Goal: Task Accomplishment & Management: Use online tool/utility

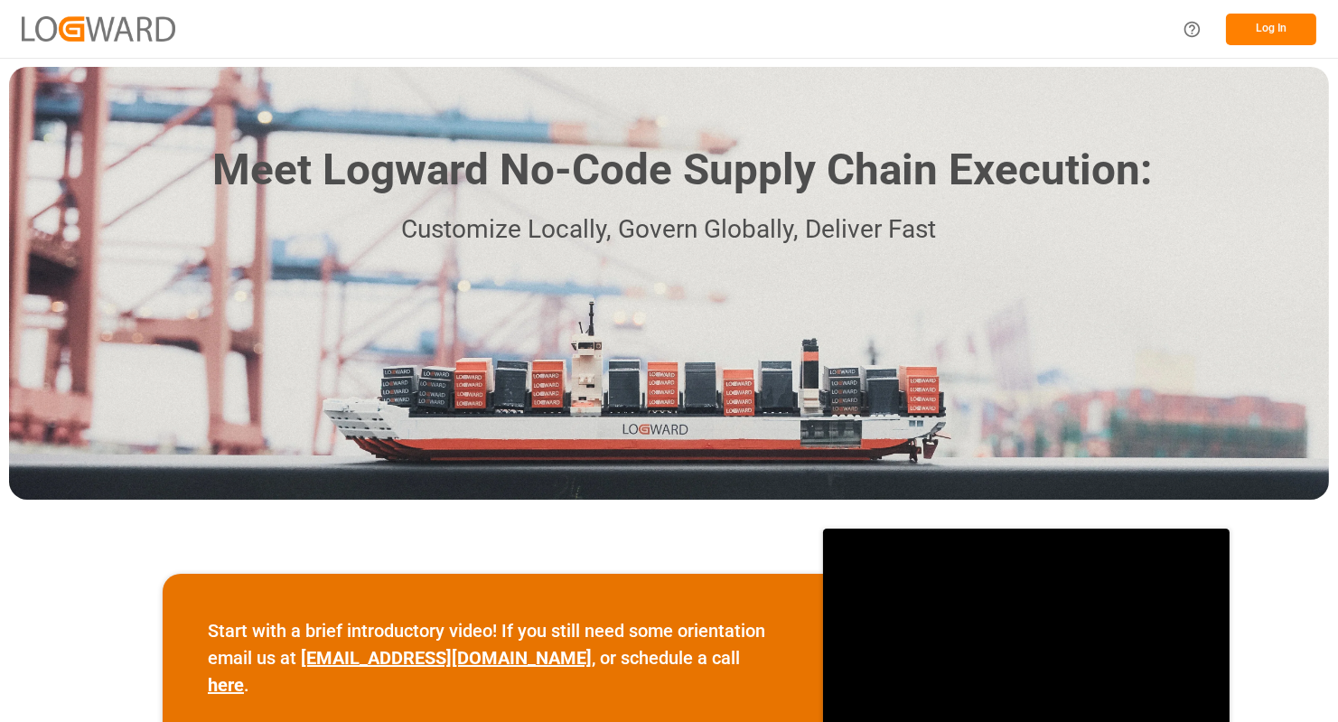
click at [1280, 23] on button "Log In" at bounding box center [1271, 30] width 90 height 32
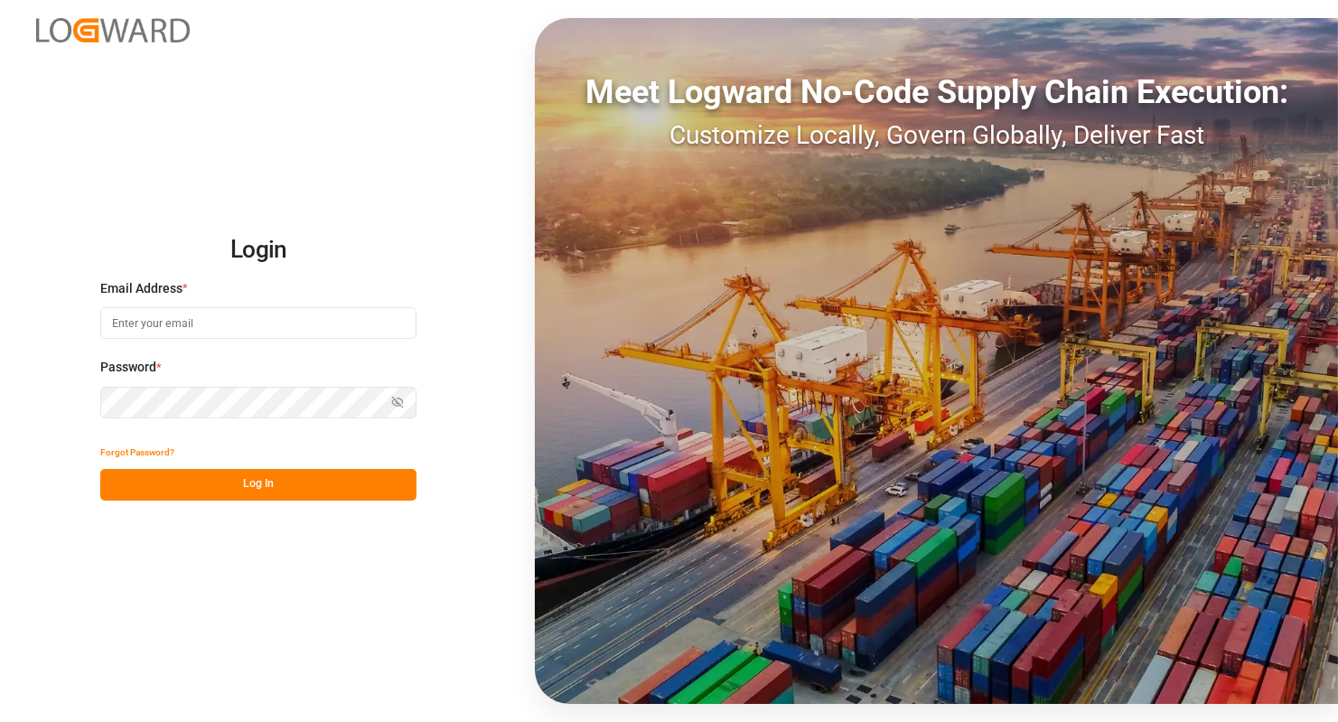
click at [222, 329] on input at bounding box center [258, 323] width 316 height 32
click at [0, 721] on com-1password-button at bounding box center [0, 722] width 0 height 0
type input "anke.fleischer@logward.com"
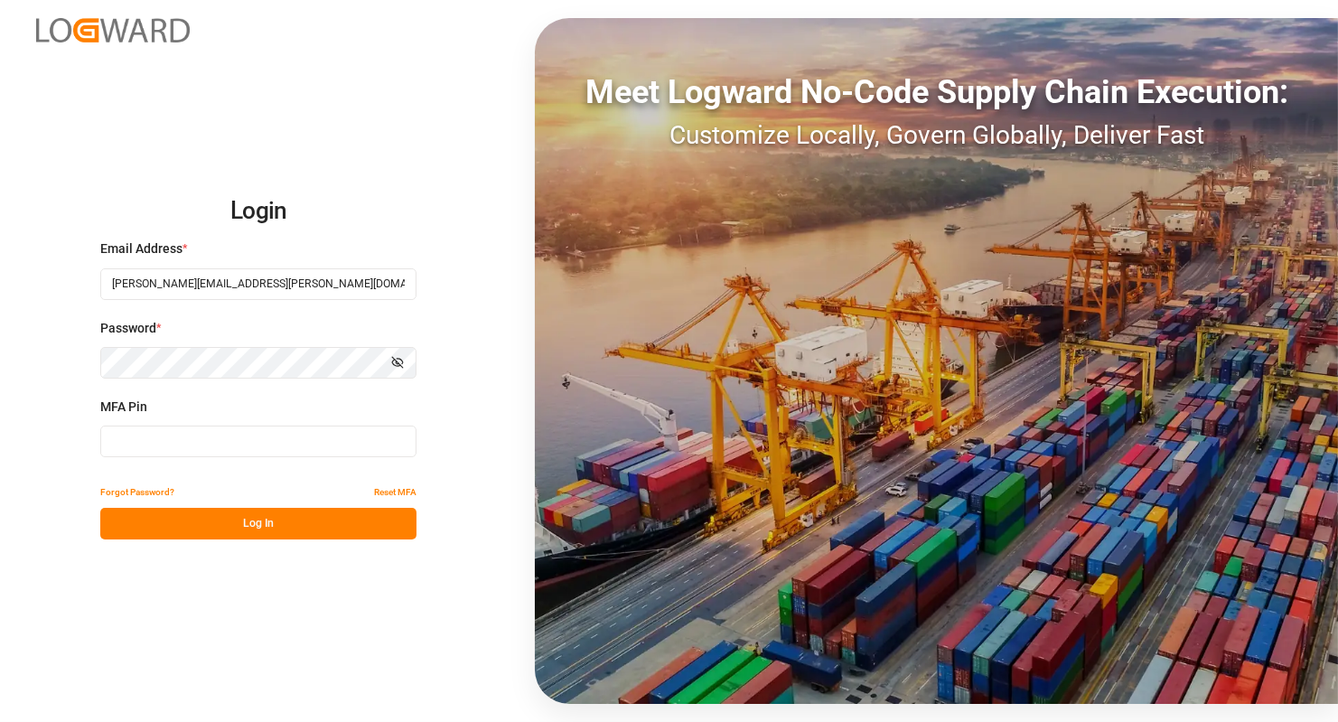
click at [189, 445] on input at bounding box center [258, 441] width 316 height 32
type input "228729"
click at [278, 535] on button "Log In" at bounding box center [258, 524] width 316 height 32
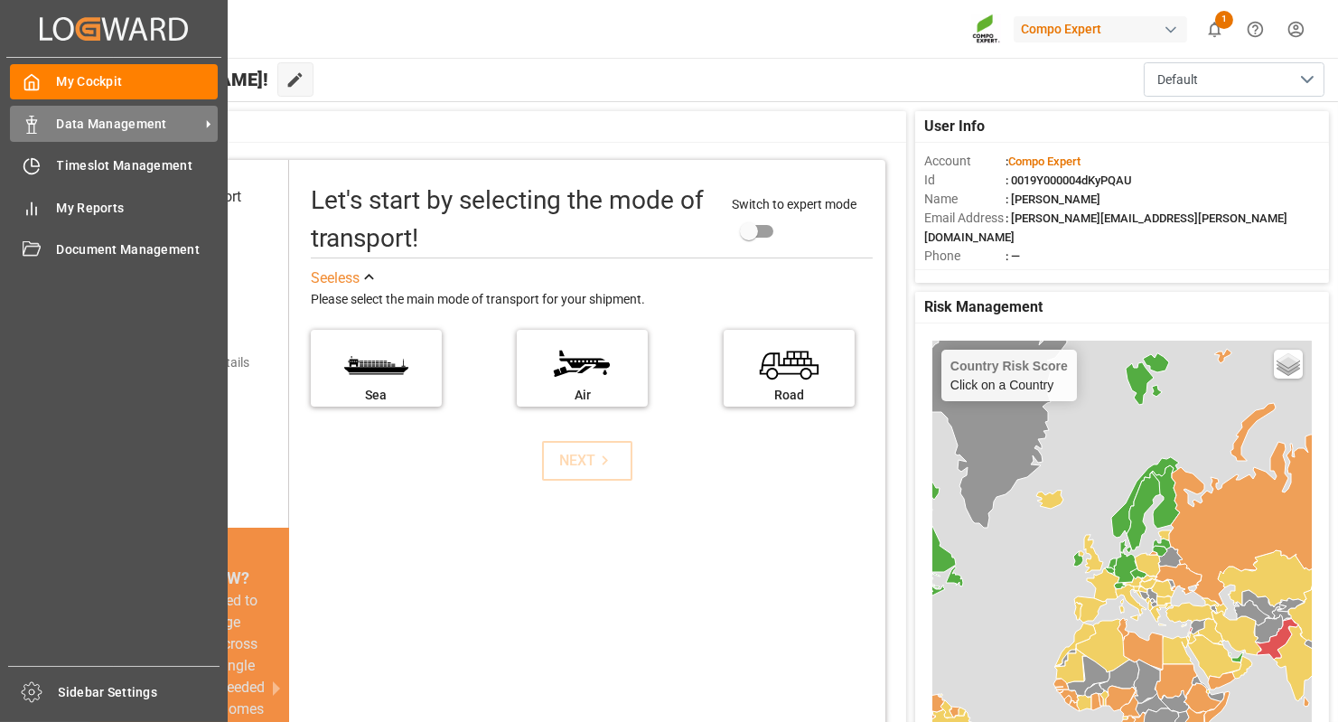
click at [86, 125] on span "Data Management" at bounding box center [128, 124] width 143 height 19
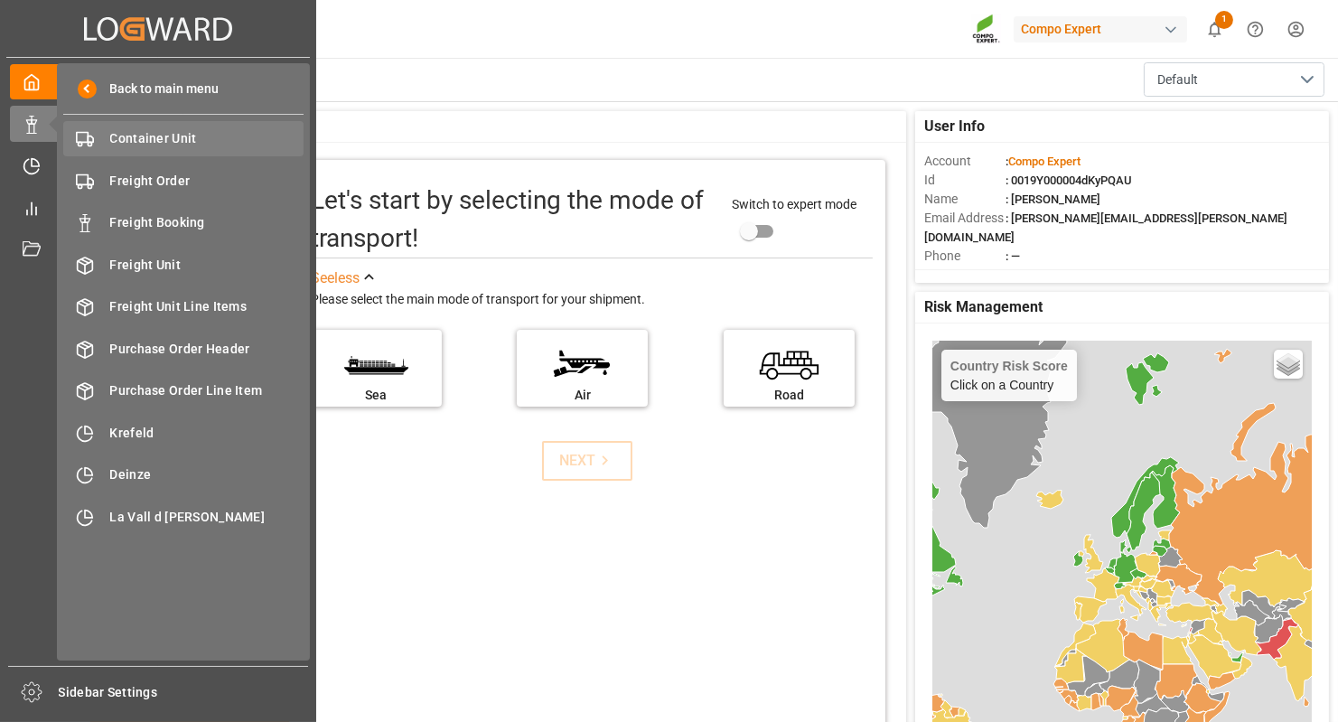
click at [205, 145] on span "Container Unit" at bounding box center [207, 138] width 194 height 19
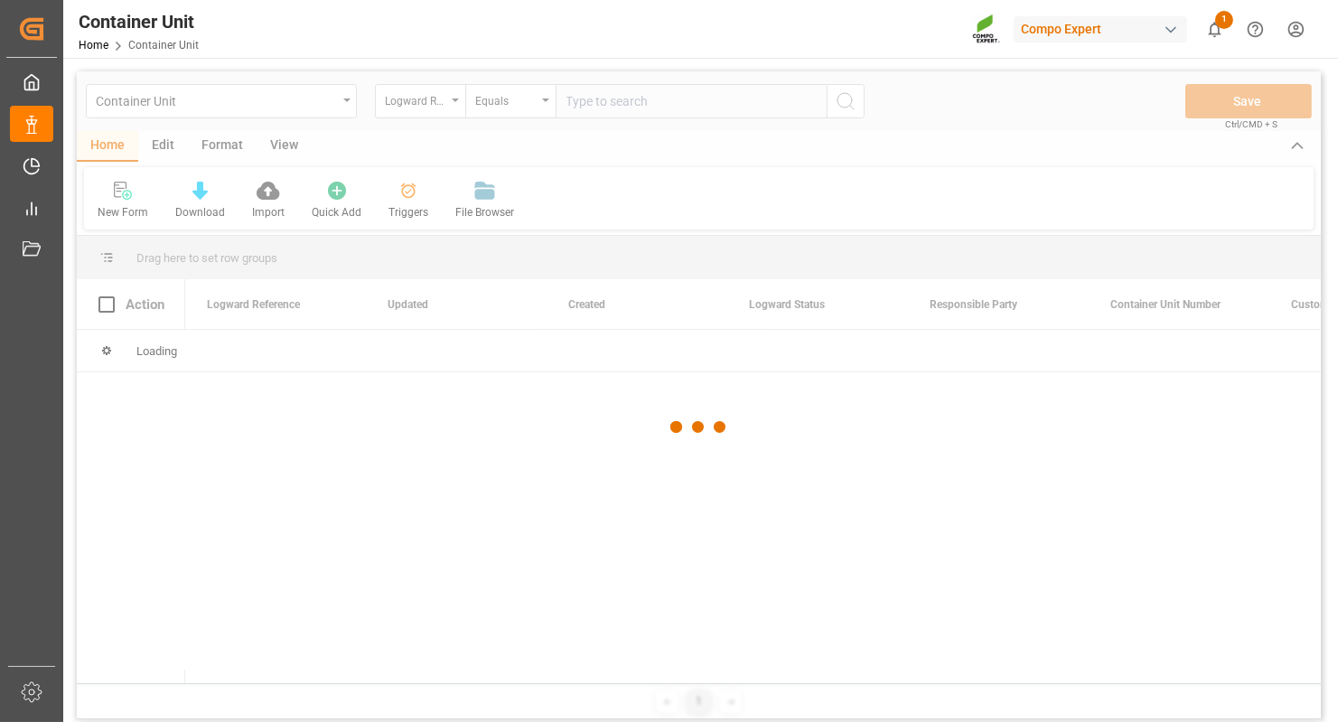
click at [350, 104] on div at bounding box center [699, 426] width 1244 height 711
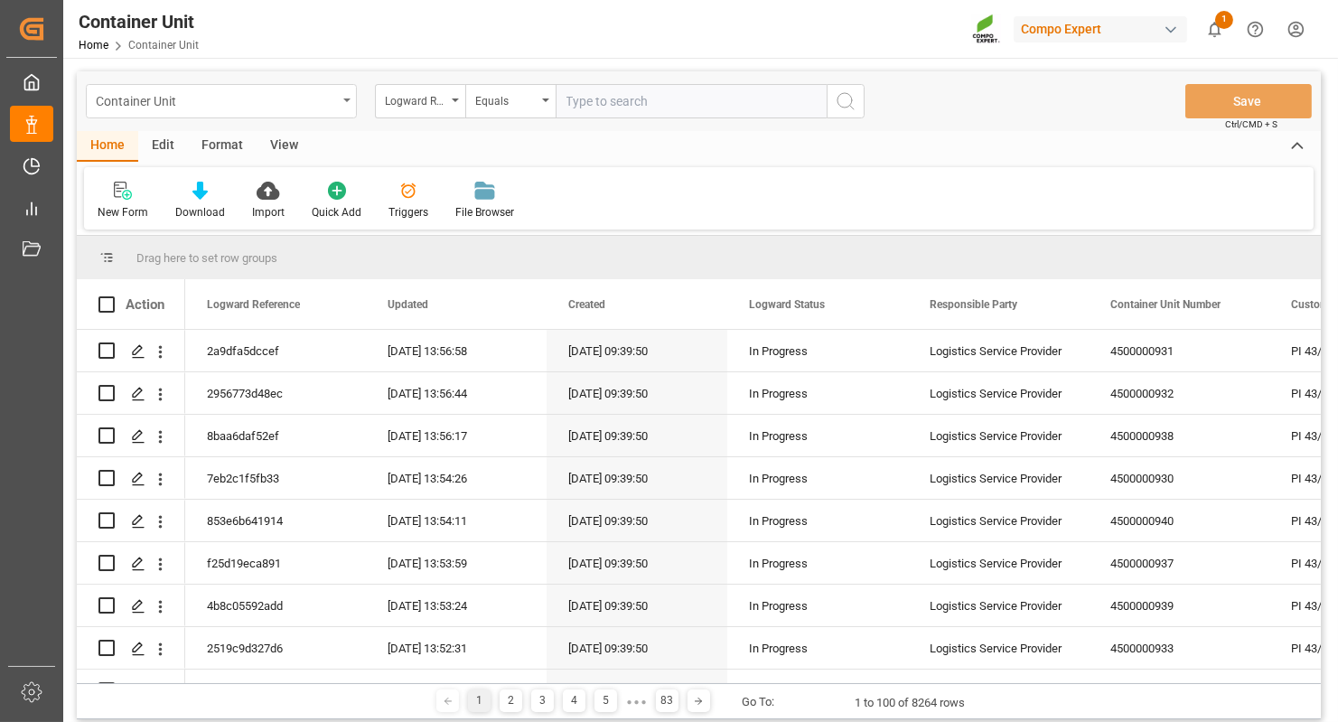
click at [347, 99] on icon "open menu" at bounding box center [346, 100] width 7 height 4
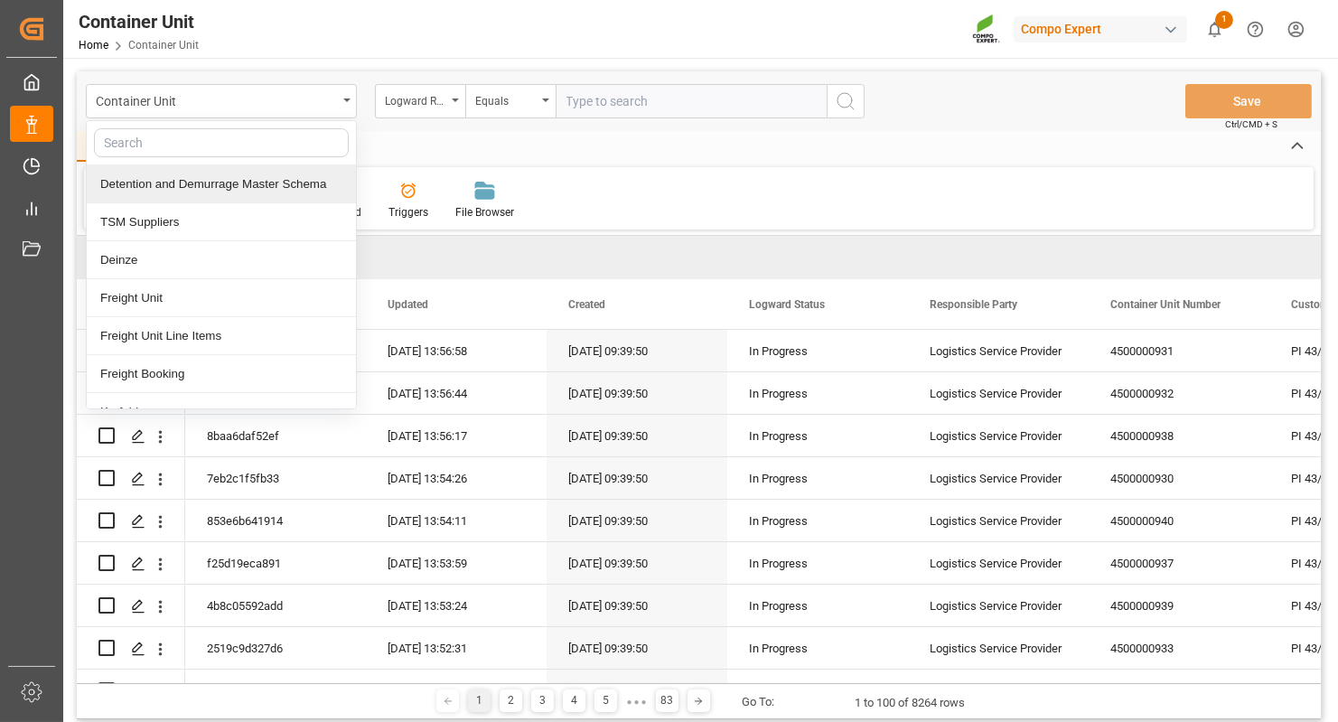
click at [260, 183] on div "Detention and Demurrage Master Schema" at bounding box center [221, 184] width 269 height 38
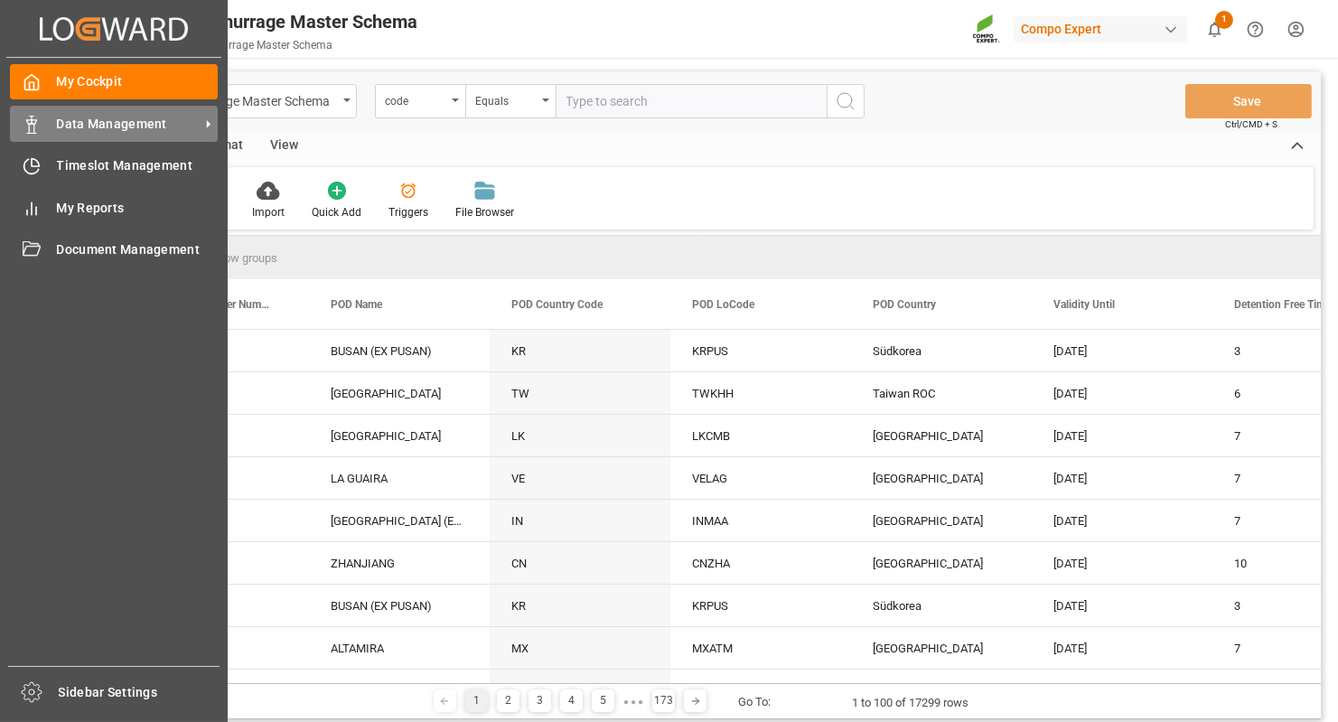
click at [84, 134] on div "Data Management Data Management" at bounding box center [114, 123] width 208 height 35
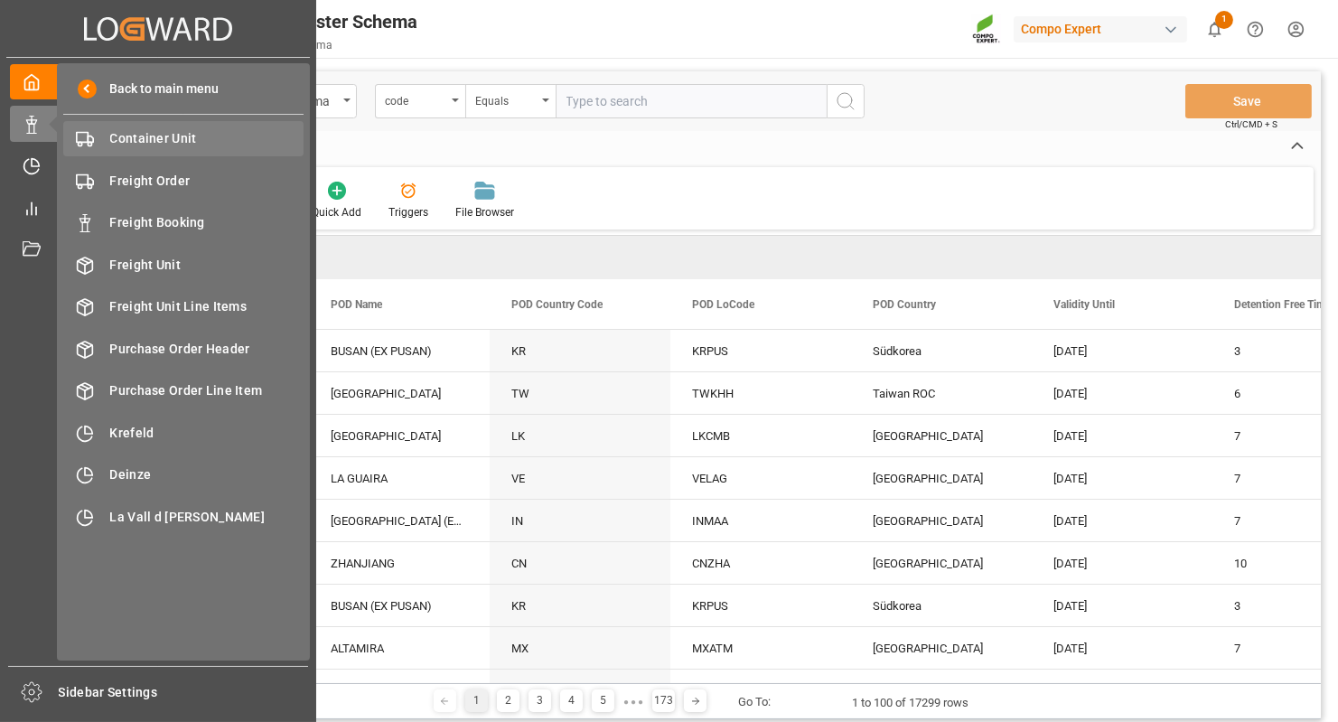
click at [201, 143] on span "Container Unit" at bounding box center [207, 138] width 194 height 19
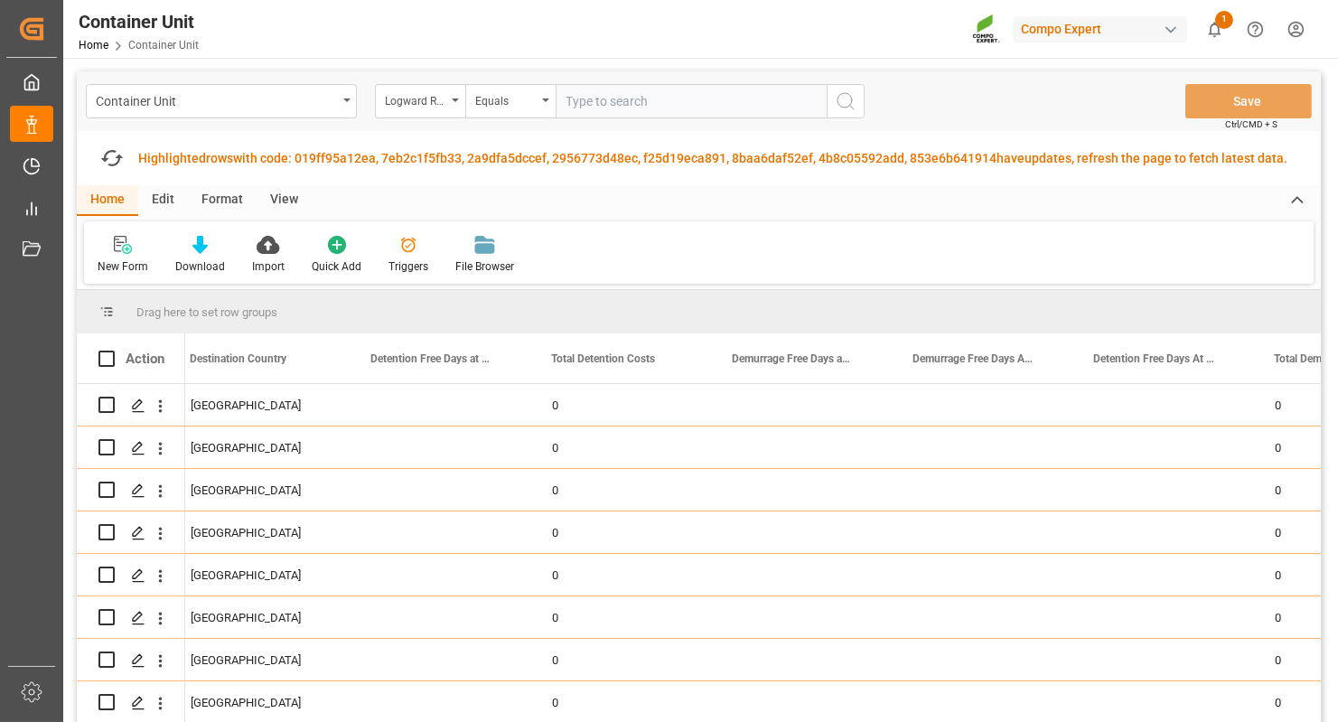
click at [815, 263] on div "New Form Download Import Quick Add Triggers File Browser" at bounding box center [698, 252] width 1229 height 62
click at [115, 150] on icon "button" at bounding box center [111, 158] width 27 height 20
